Goal: Task Accomplishment & Management: Complete application form

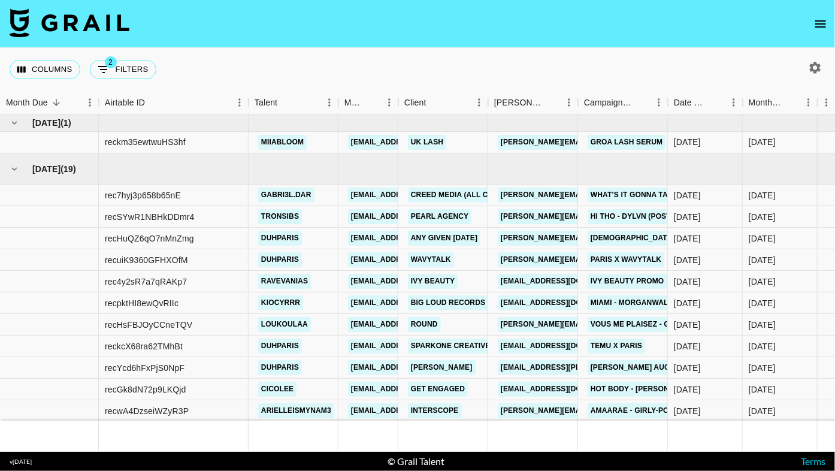
click at [818, 31] on button "open drawer" at bounding box center [821, 24] width 24 height 24
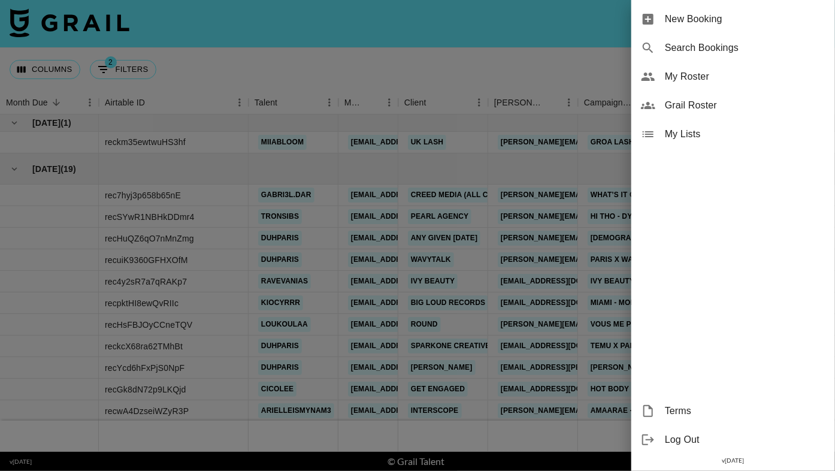
click at [730, 20] on span "New Booking" at bounding box center [745, 19] width 161 height 14
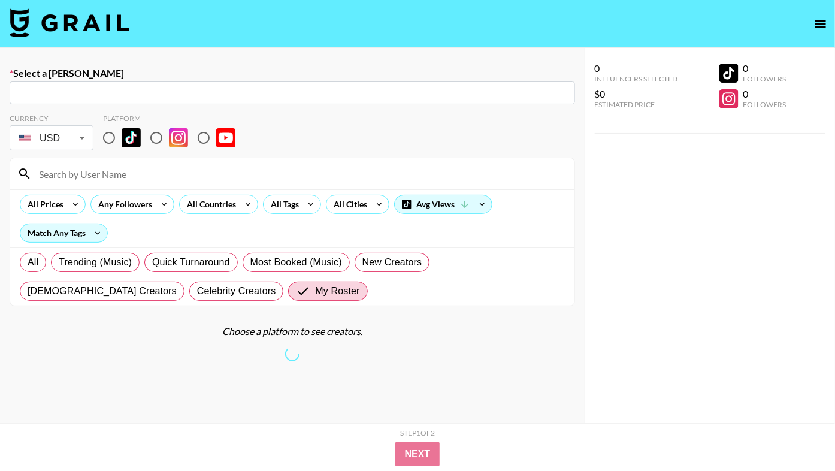
click at [173, 91] on input "text" at bounding box center [292, 93] width 551 height 14
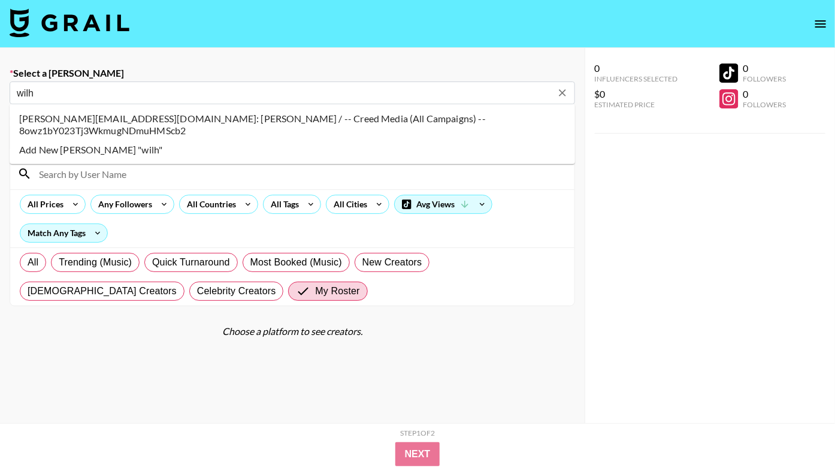
click at [181, 119] on li "[PERSON_NAME][EMAIL_ADDRESS][DOMAIN_NAME]: [PERSON_NAME] / -- Creed Media (All …" at bounding box center [292, 124] width 565 height 31
type input "[PERSON_NAME][EMAIL_ADDRESS][DOMAIN_NAME]: [PERSON_NAME] / -- Creed Media (All …"
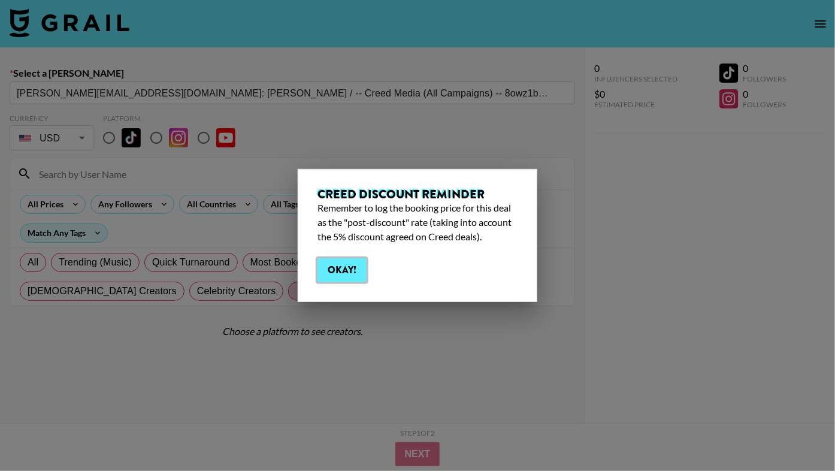
click at [344, 276] on button "Okay!" at bounding box center [341, 270] width 49 height 24
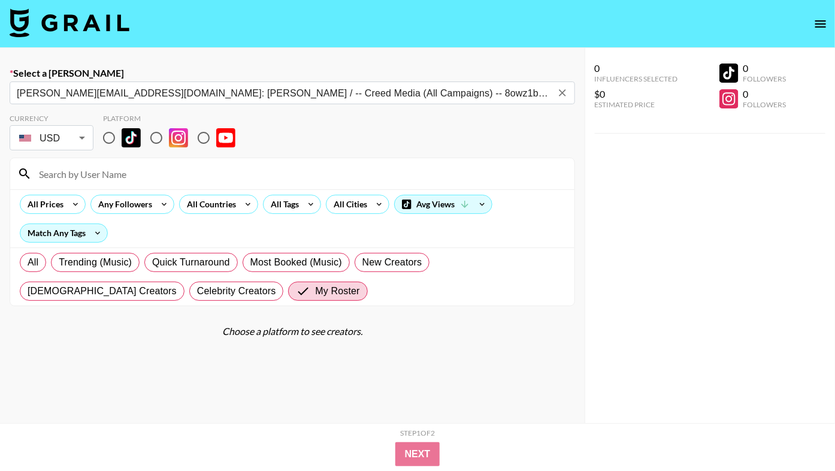
click at [107, 141] on input "radio" at bounding box center [108, 137] width 25 height 25
radio input "true"
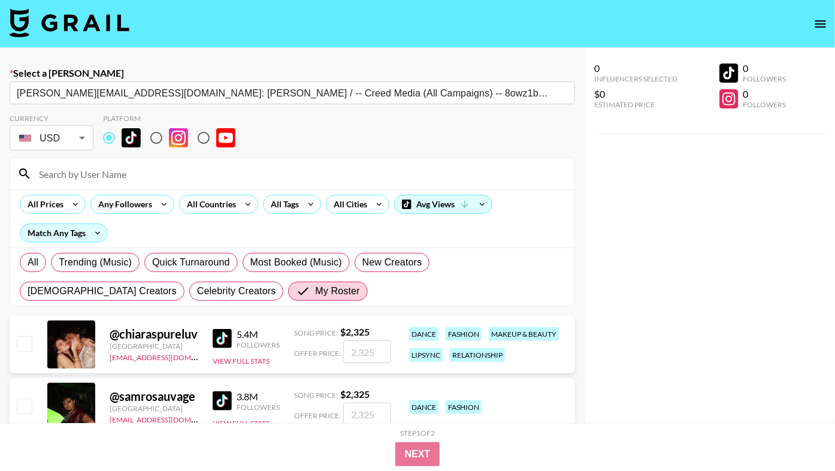
click at [149, 143] on input "radio" at bounding box center [156, 137] width 25 height 25
radio input "true"
click at [96, 180] on input at bounding box center [299, 173] width 535 height 19
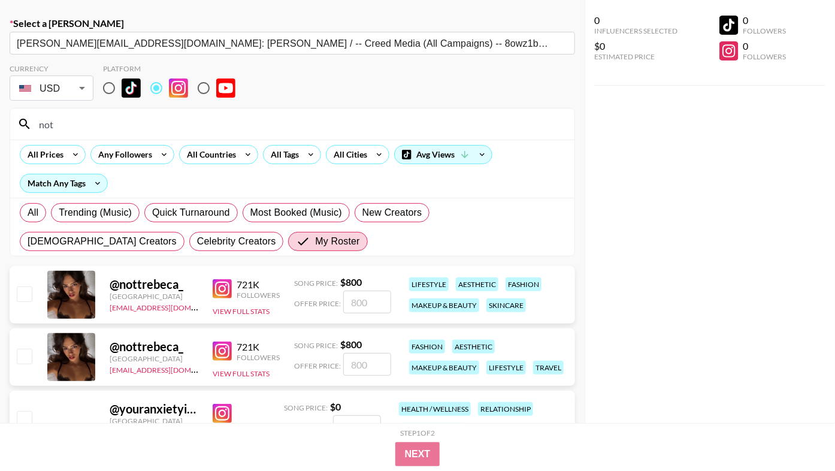
scroll to position [50, 0]
type input "not"
click at [17, 292] on input "checkbox" at bounding box center [24, 293] width 14 height 14
checkbox input "true"
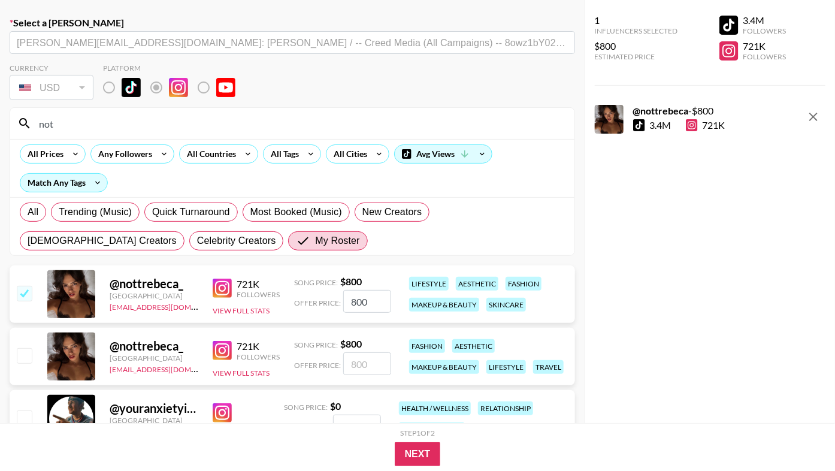
drag, startPoint x: 369, startPoint y: 298, endPoint x: 299, endPoint y: 298, distance: 69.5
click at [299, 298] on div "Offer Price: 800" at bounding box center [342, 301] width 97 height 23
type input "760"
click at [410, 449] on button "Next" at bounding box center [418, 454] width 46 height 24
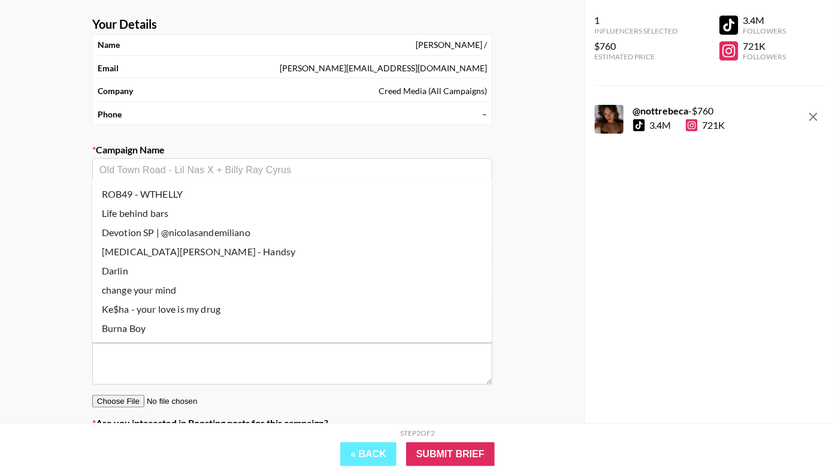
click at [290, 167] on input "text" at bounding box center [292, 170] width 386 height 14
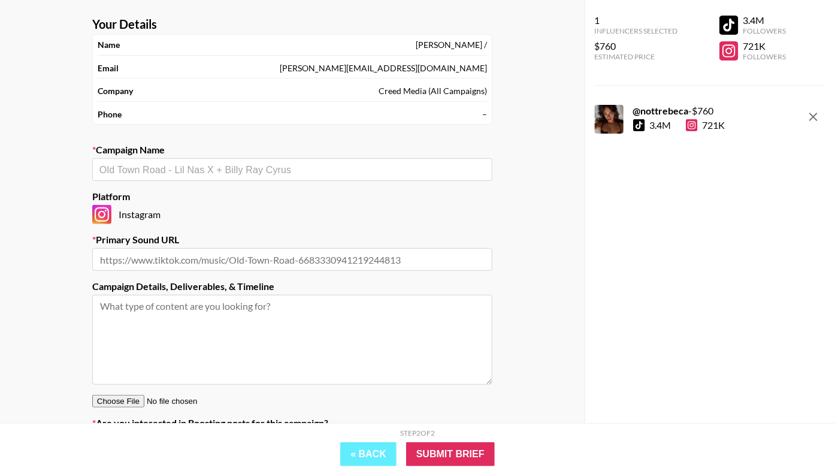
click at [316, 169] on input "text" at bounding box center [292, 170] width 386 height 14
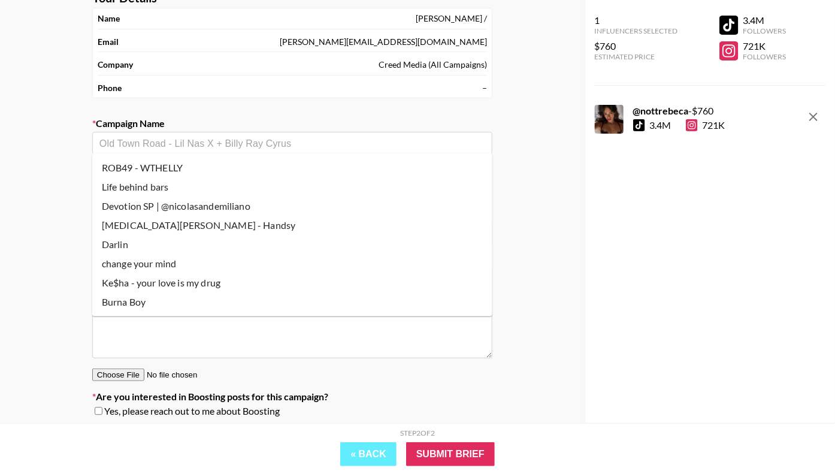
scroll to position [79, 0]
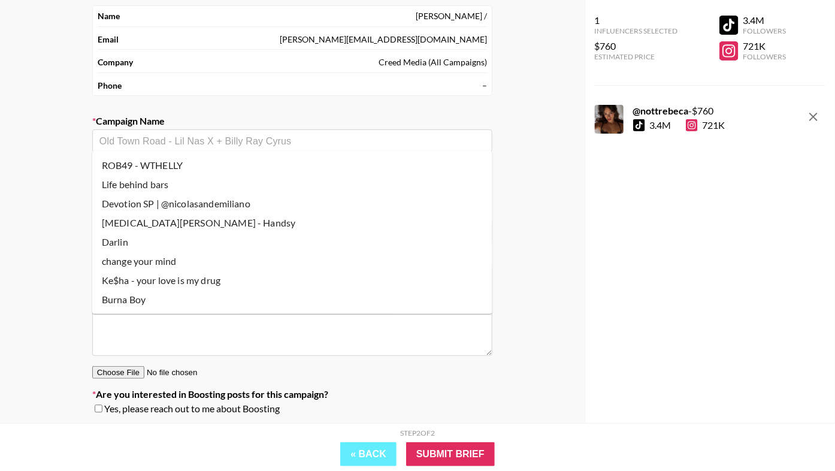
click at [224, 261] on li "change your mind" at bounding box center [292, 261] width 400 height 19
type input "change your mind"
type input "https://www.instagram.com/reels/audio/1376224830108212/"
type textarea "Instagram --"
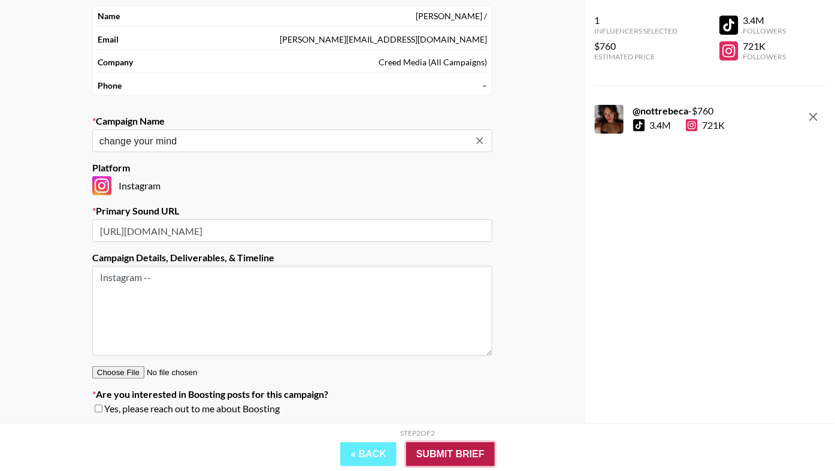
click at [461, 449] on input "Submit Brief" at bounding box center [450, 454] width 89 height 24
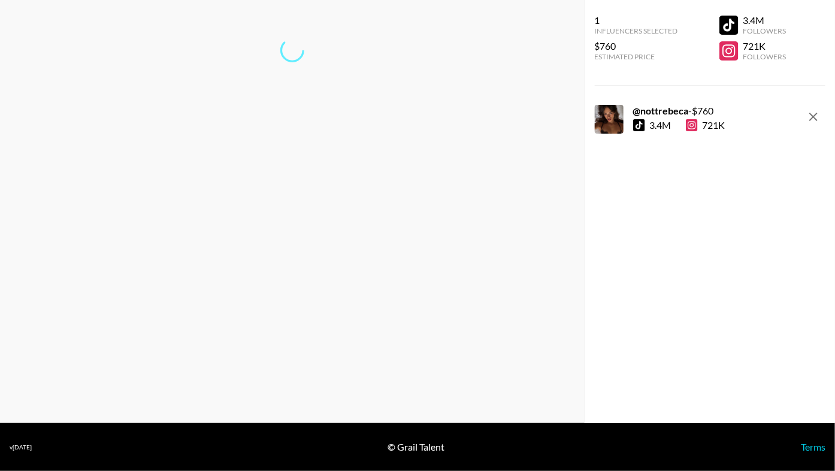
scroll to position [48, 0]
click at [311, 90] on link "Return to dashboard..." at bounding box center [292, 89] width 91 height 11
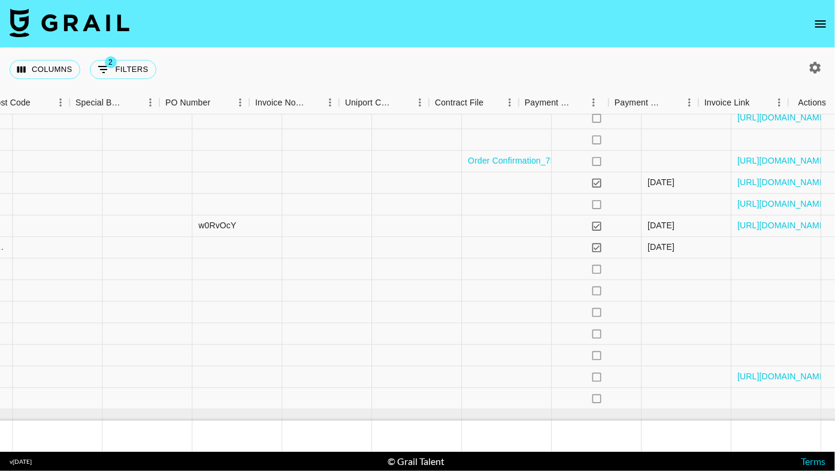
scroll to position [206, 1258]
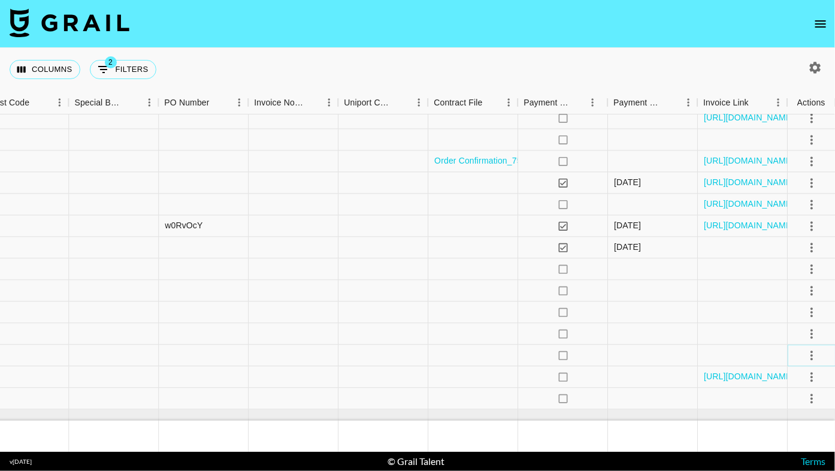
click at [814, 355] on icon "select merge strategy" at bounding box center [811, 355] width 14 height 14
click at [812, 252] on li "Confirm" at bounding box center [796, 243] width 78 height 22
click at [801, 282] on li "Draft Created" at bounding box center [796, 287] width 78 height 22
click at [694, 60] on div "Columns 2 Filters + Booking" at bounding box center [417, 69] width 835 height 43
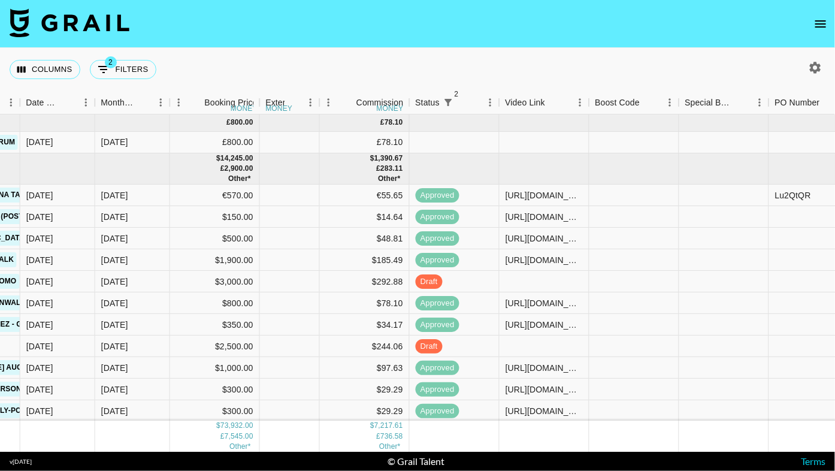
scroll to position [0, 448]
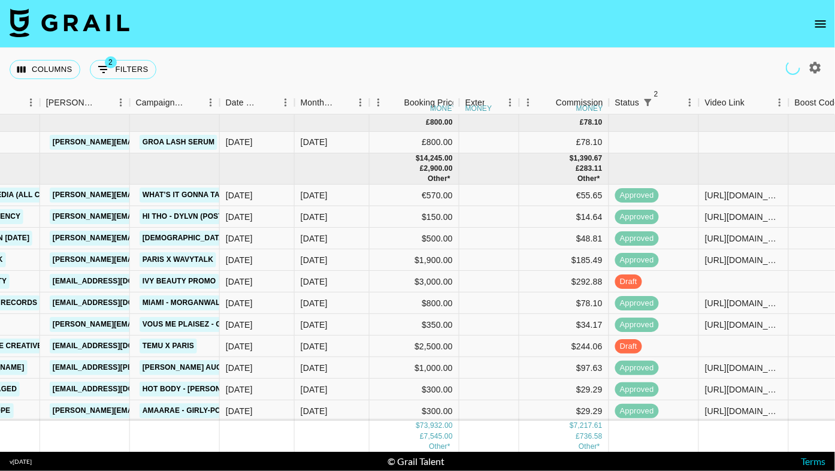
click at [822, 70] on button "button" at bounding box center [815, 68] width 20 height 20
select select "[DATE]"
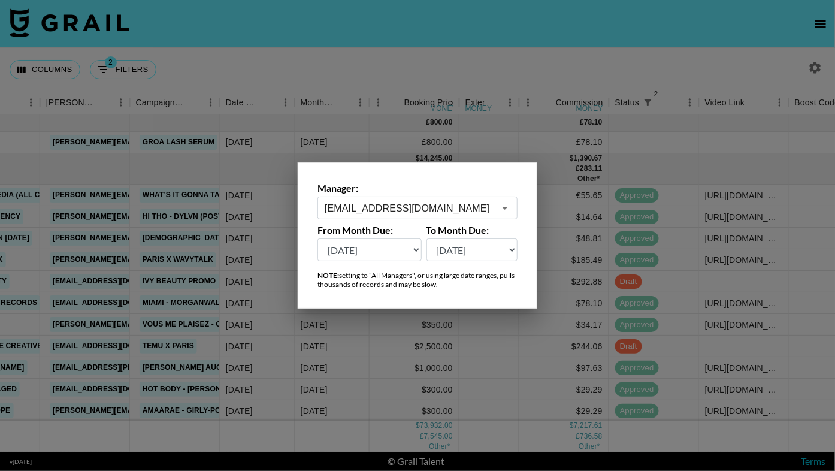
click at [437, 198] on div "[EMAIL_ADDRESS][DOMAIN_NAME] ​" at bounding box center [417, 207] width 200 height 23
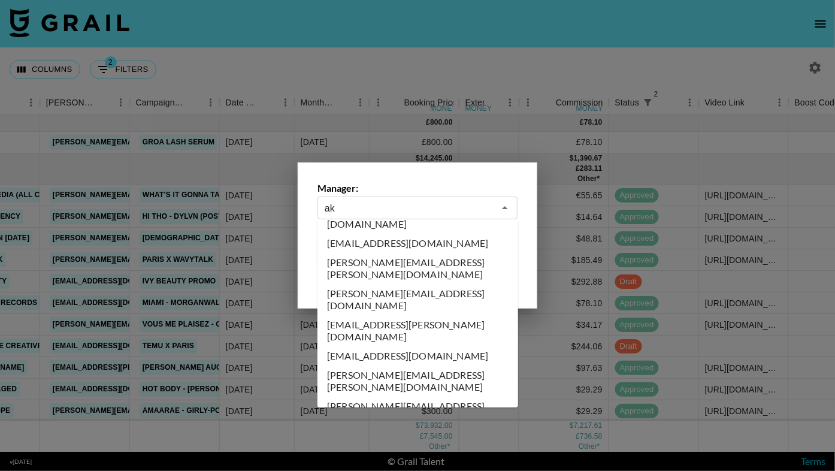
scroll to position [0, 0]
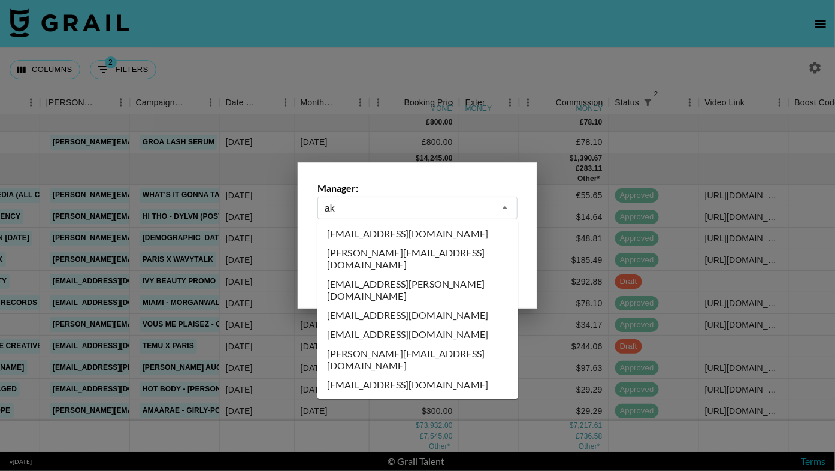
click at [434, 239] on li "[EMAIL_ADDRESS][DOMAIN_NAME]" at bounding box center [417, 233] width 201 height 19
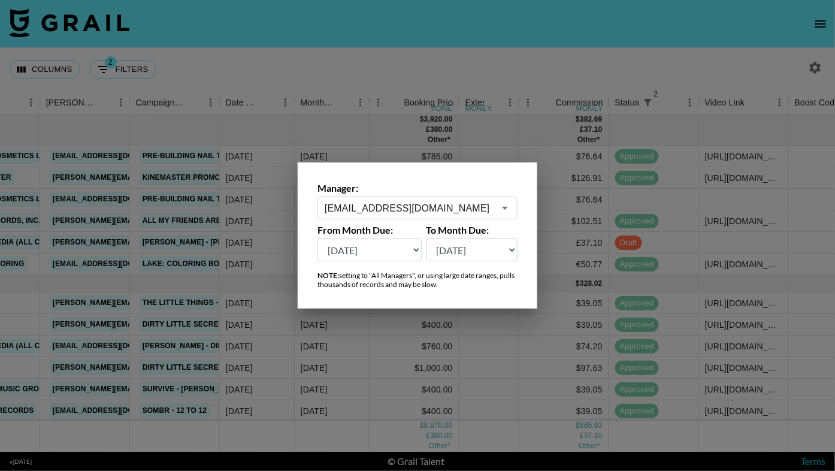
type input "[EMAIL_ADDRESS][DOMAIN_NAME]"
click at [500, 38] on div at bounding box center [417, 235] width 835 height 471
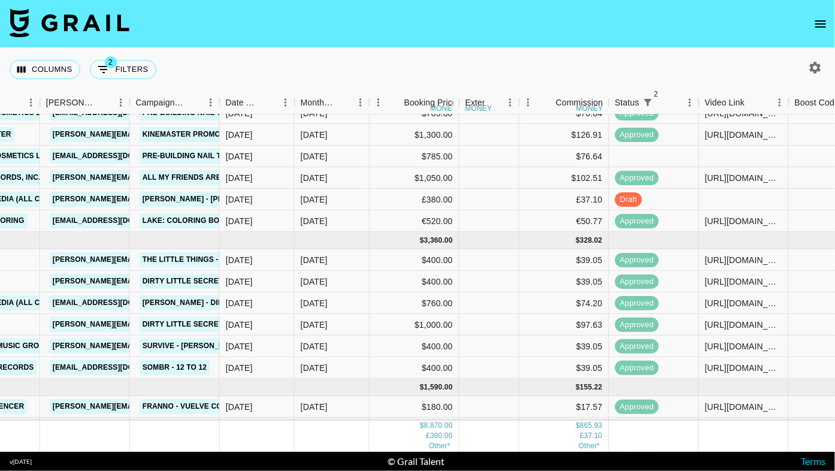
scroll to position [0, 448]
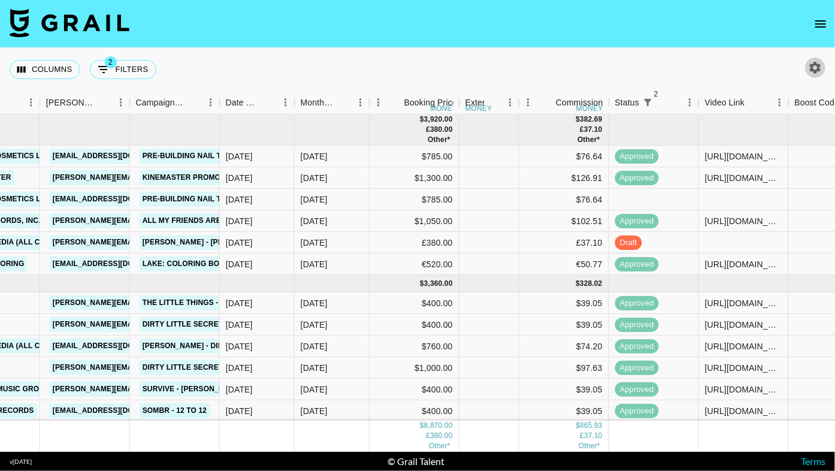
click at [812, 63] on icon "button" at bounding box center [815, 67] width 14 height 14
select select "[DATE]"
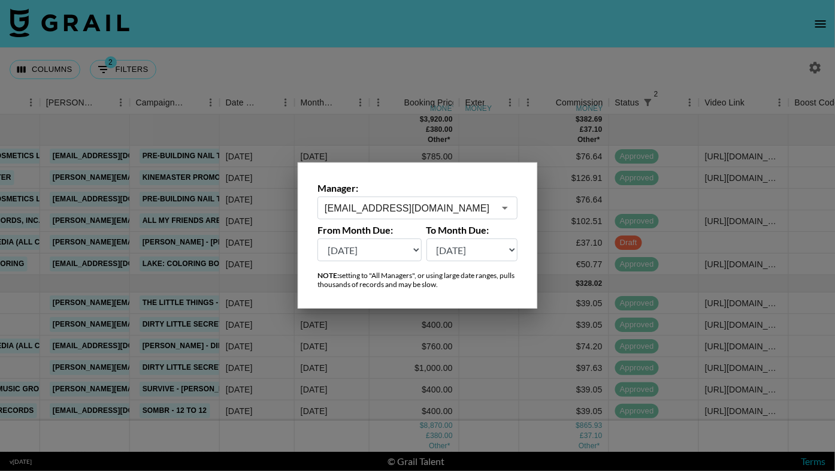
click at [386, 209] on input "[EMAIL_ADDRESS][DOMAIN_NAME]" at bounding box center [410, 208] width 170 height 14
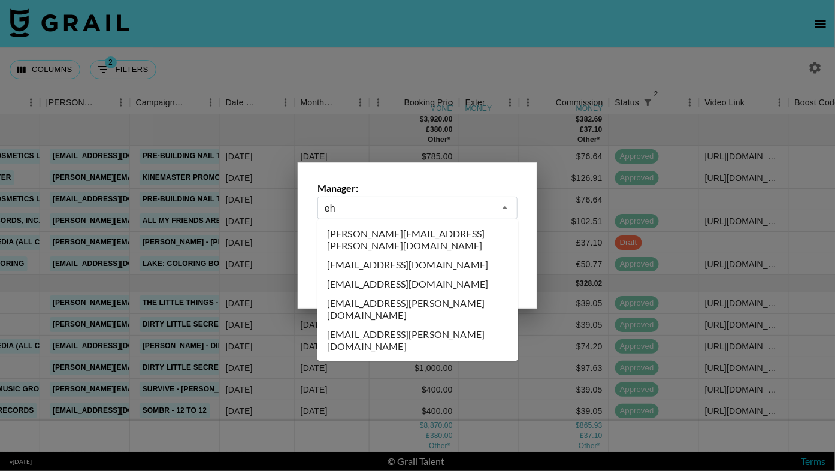
scroll to position [0, 0]
click at [394, 275] on li "[EMAIL_ADDRESS][DOMAIN_NAME]" at bounding box center [417, 283] width 201 height 19
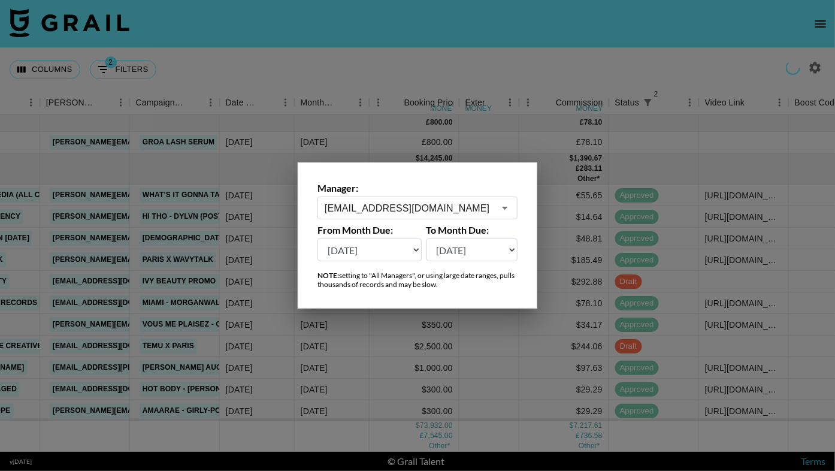
type input "[EMAIL_ADDRESS][DOMAIN_NAME]"
click at [506, 34] on div at bounding box center [417, 235] width 835 height 471
